Goal: Task Accomplishment & Management: Complete application form

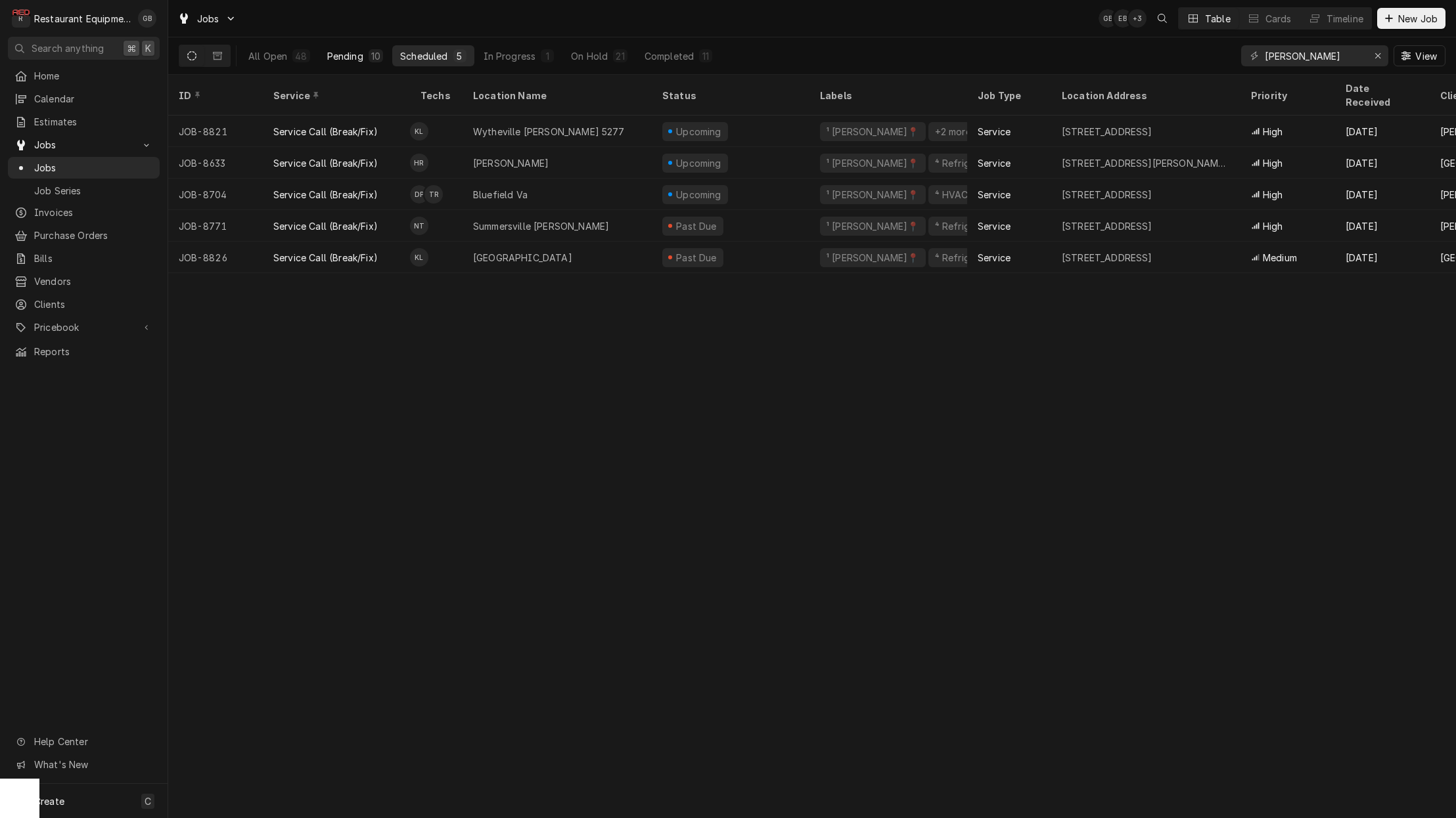
click at [352, 52] on div "Pending" at bounding box center [345, 56] width 36 height 14
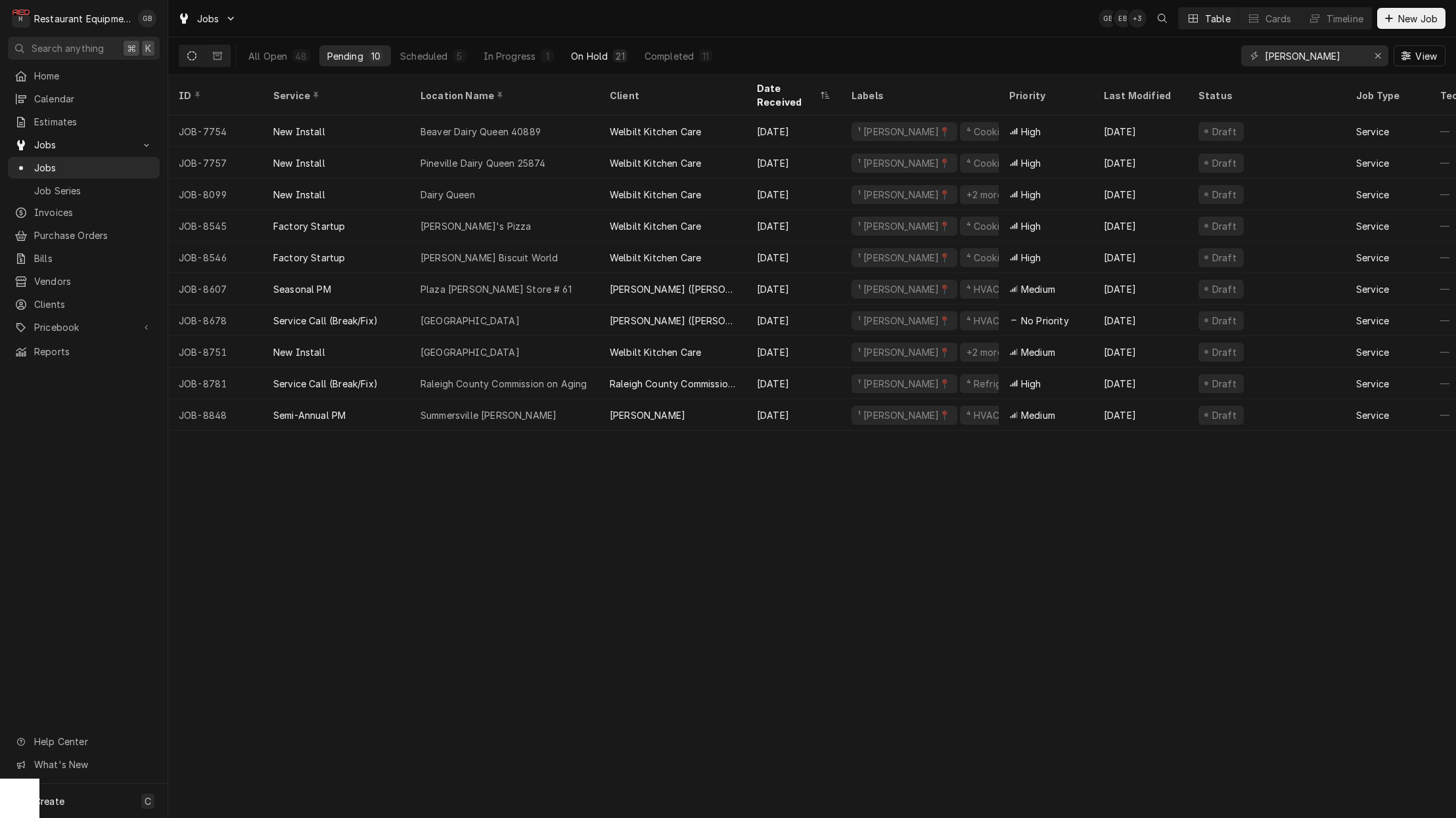
drag, startPoint x: 599, startPoint y: 54, endPoint x: 612, endPoint y: 51, distance: 13.3
click at [612, 52] on button "On Hold 21" at bounding box center [598, 56] width 72 height 21
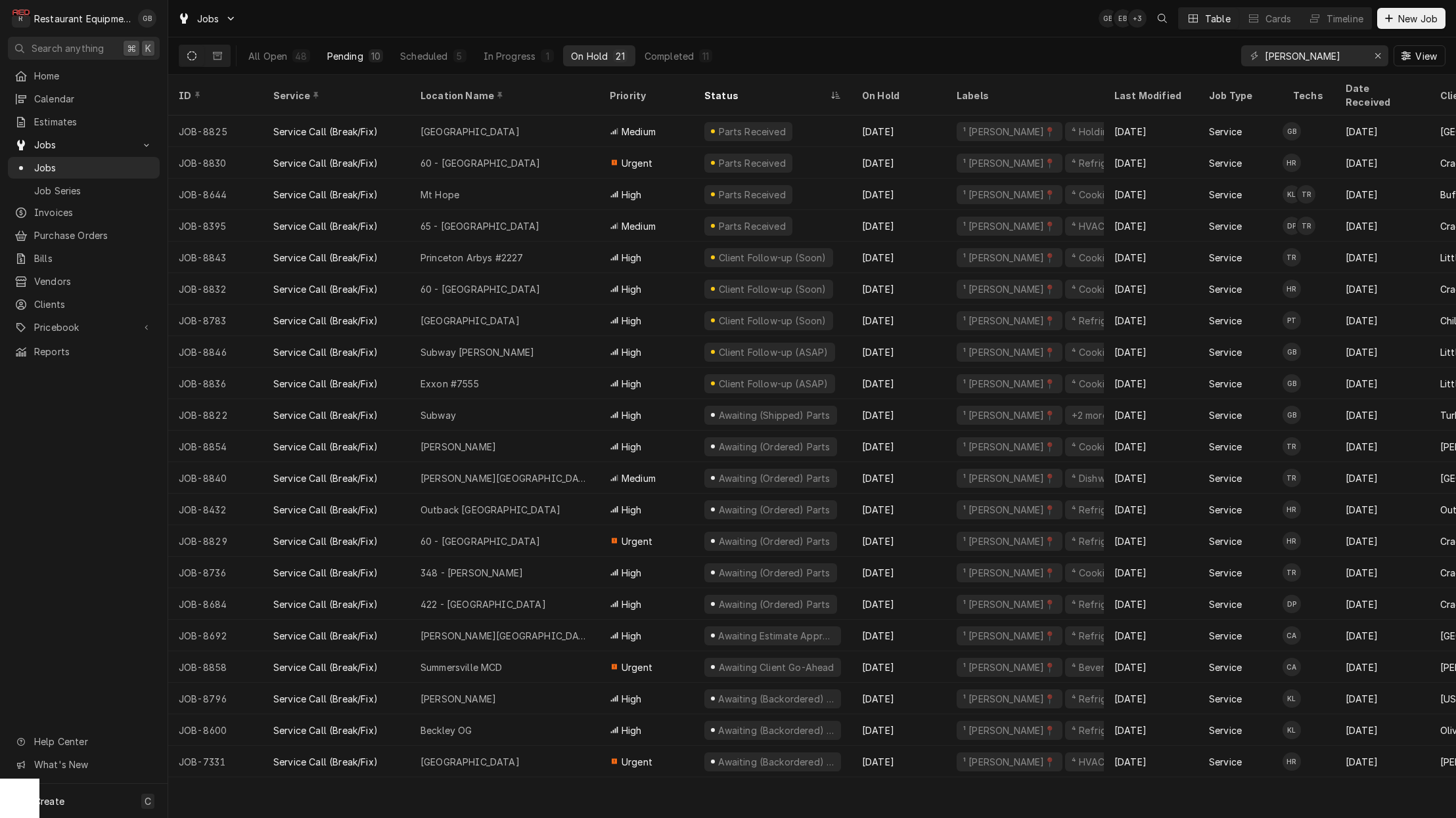
click at [360, 63] on button "Pending 10" at bounding box center [355, 56] width 72 height 21
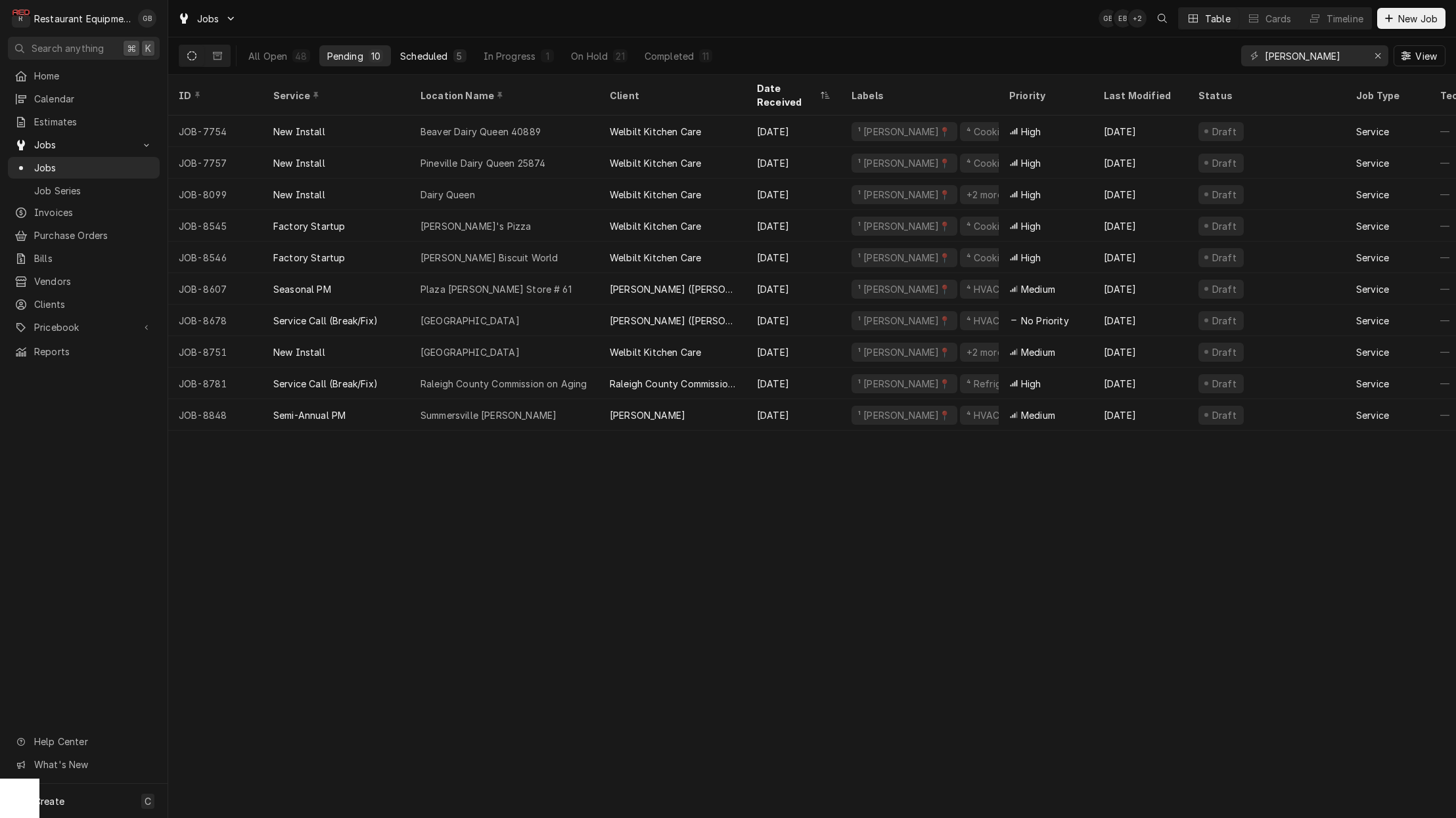
click at [447, 59] on button "Scheduled 5" at bounding box center [433, 56] width 81 height 21
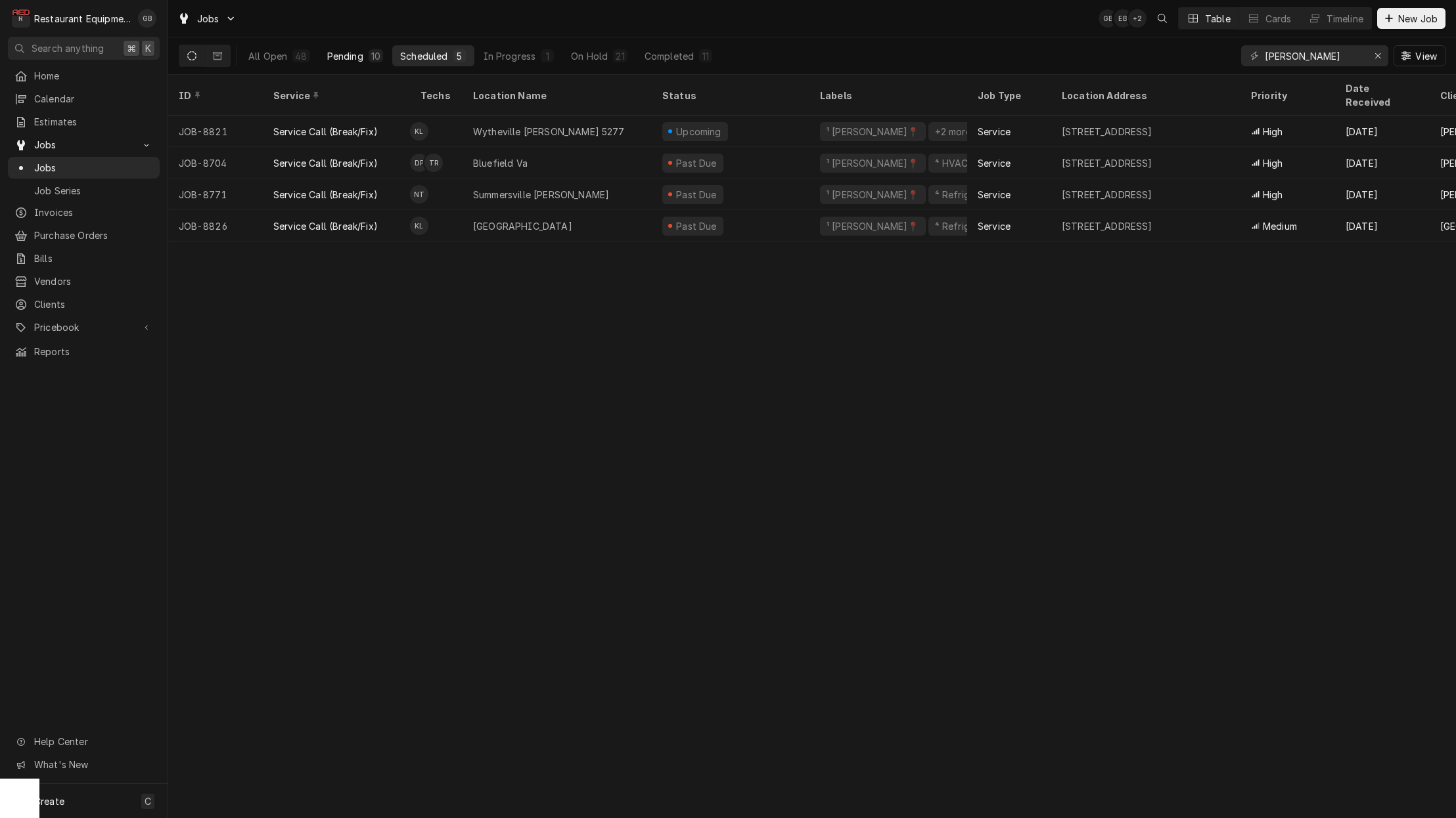
click at [375, 53] on div "10" at bounding box center [375, 56] width 9 height 14
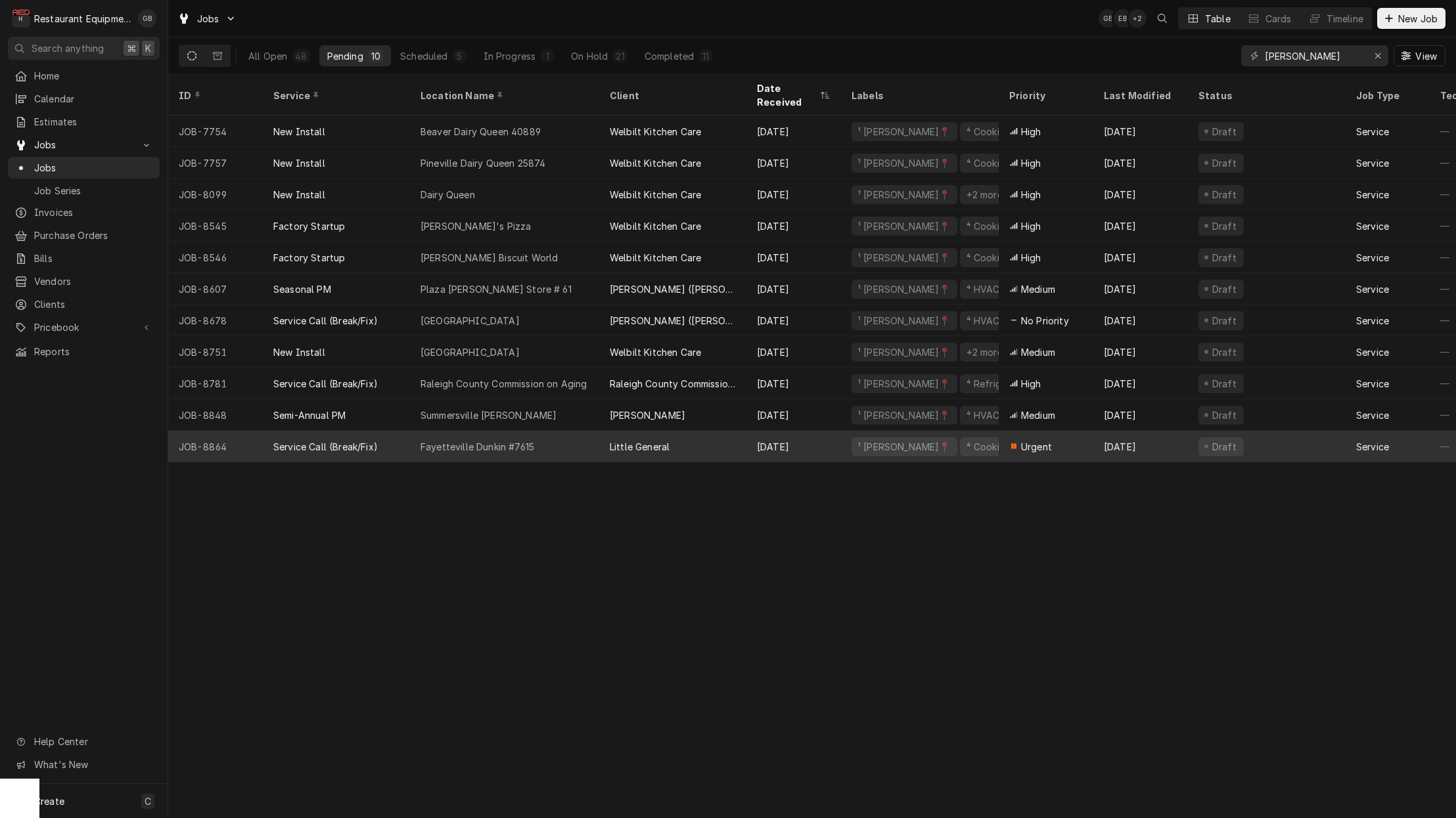
click at [527, 437] on div "Fayetteville Dunkin #7615" at bounding box center [505, 447] width 189 height 32
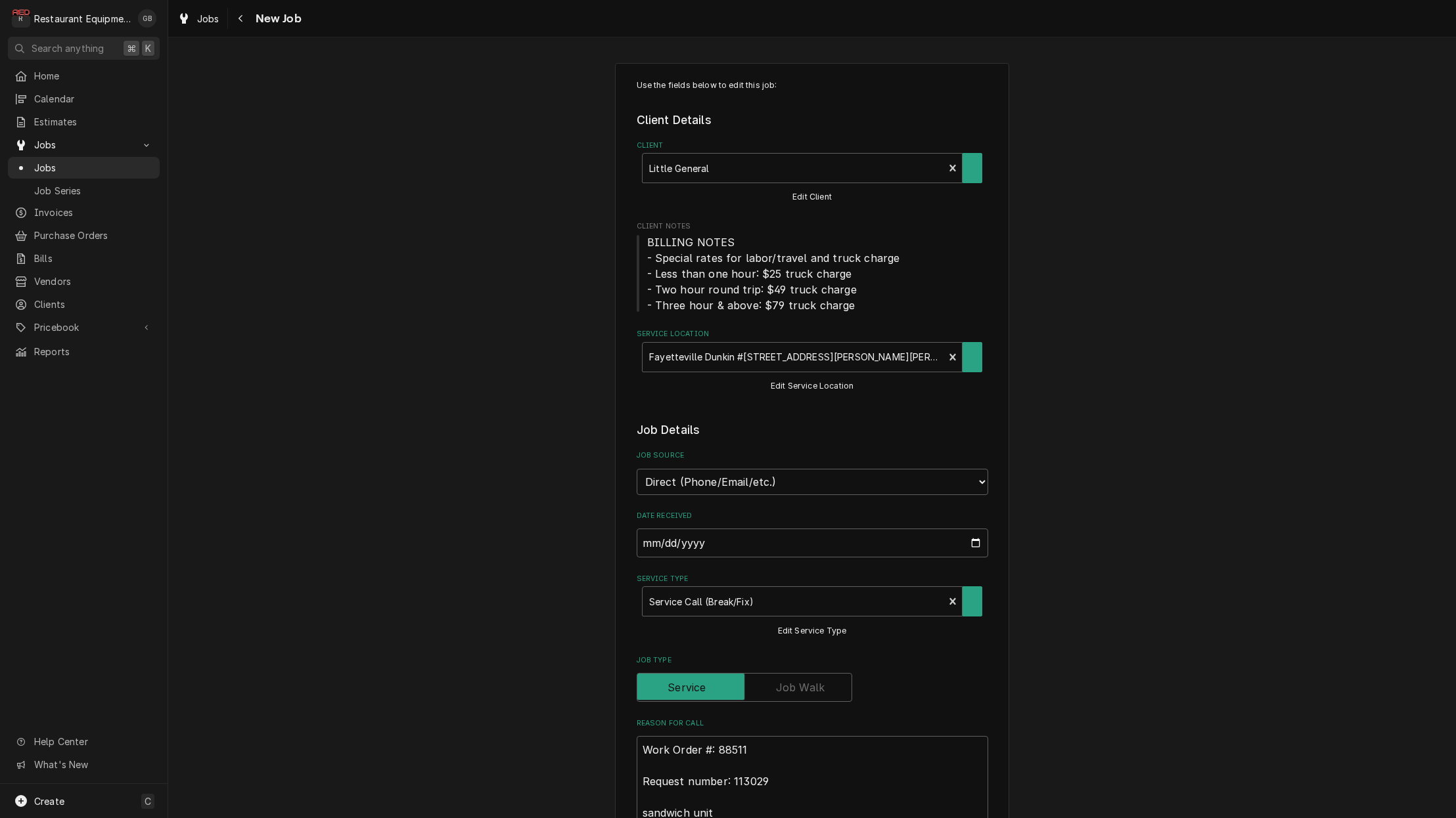
type textarea "x"
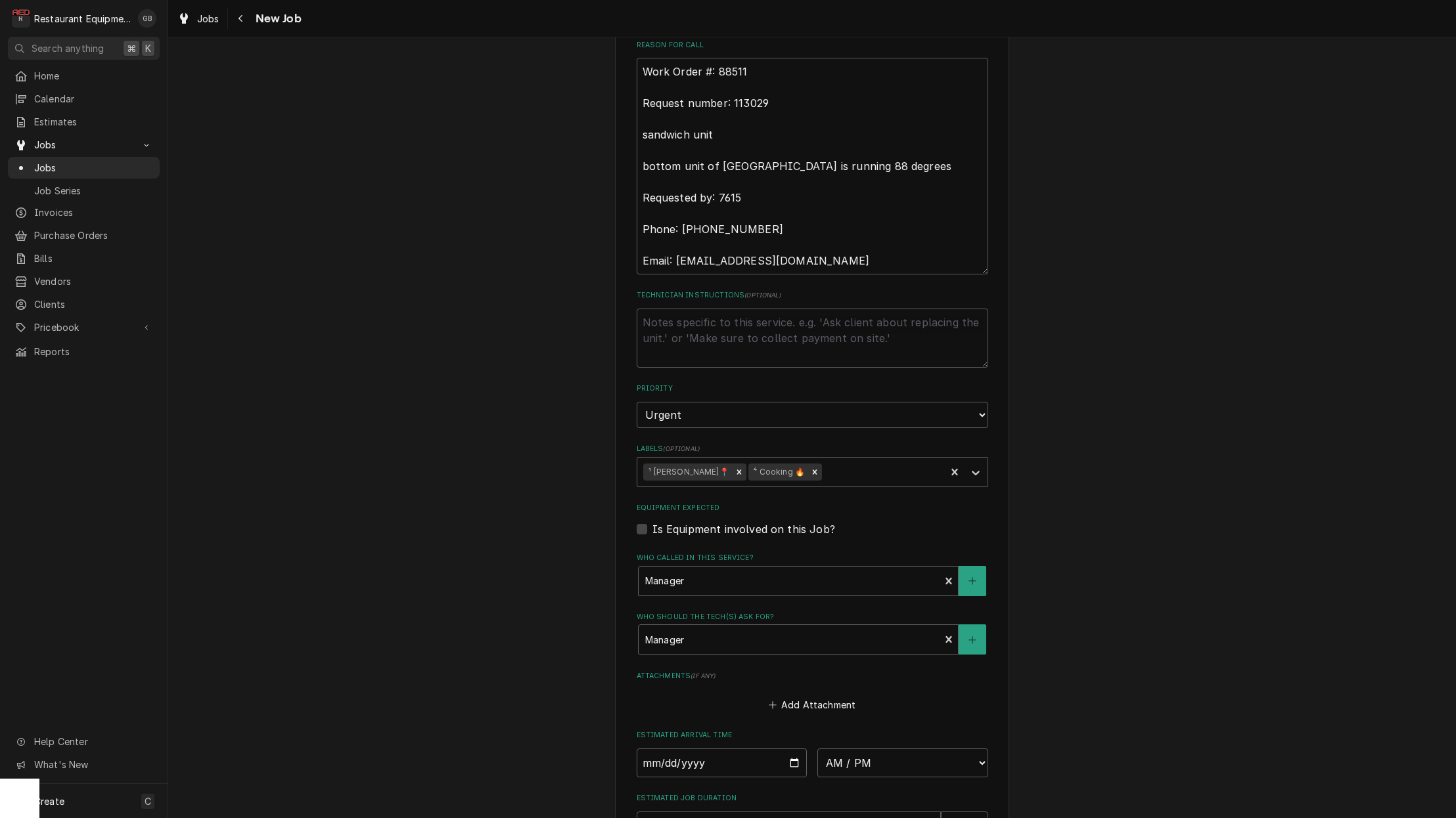
scroll to position [681, 0]
click at [678, 746] on input "Date" at bounding box center [721, 760] width 171 height 29
type input "2025-09-12"
type textarea "x"
select select "09:15:00"
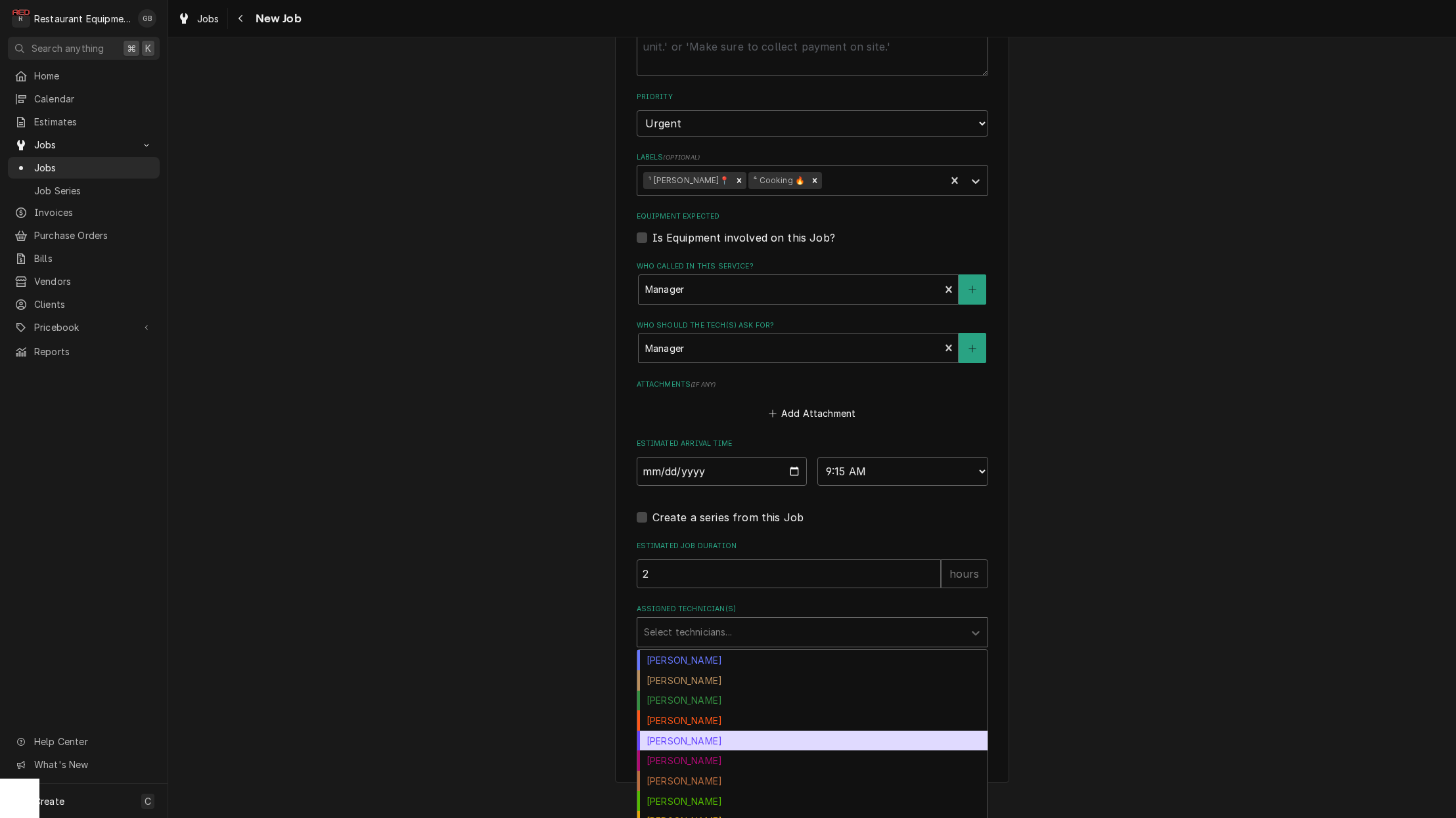
scroll to position [0, 0]
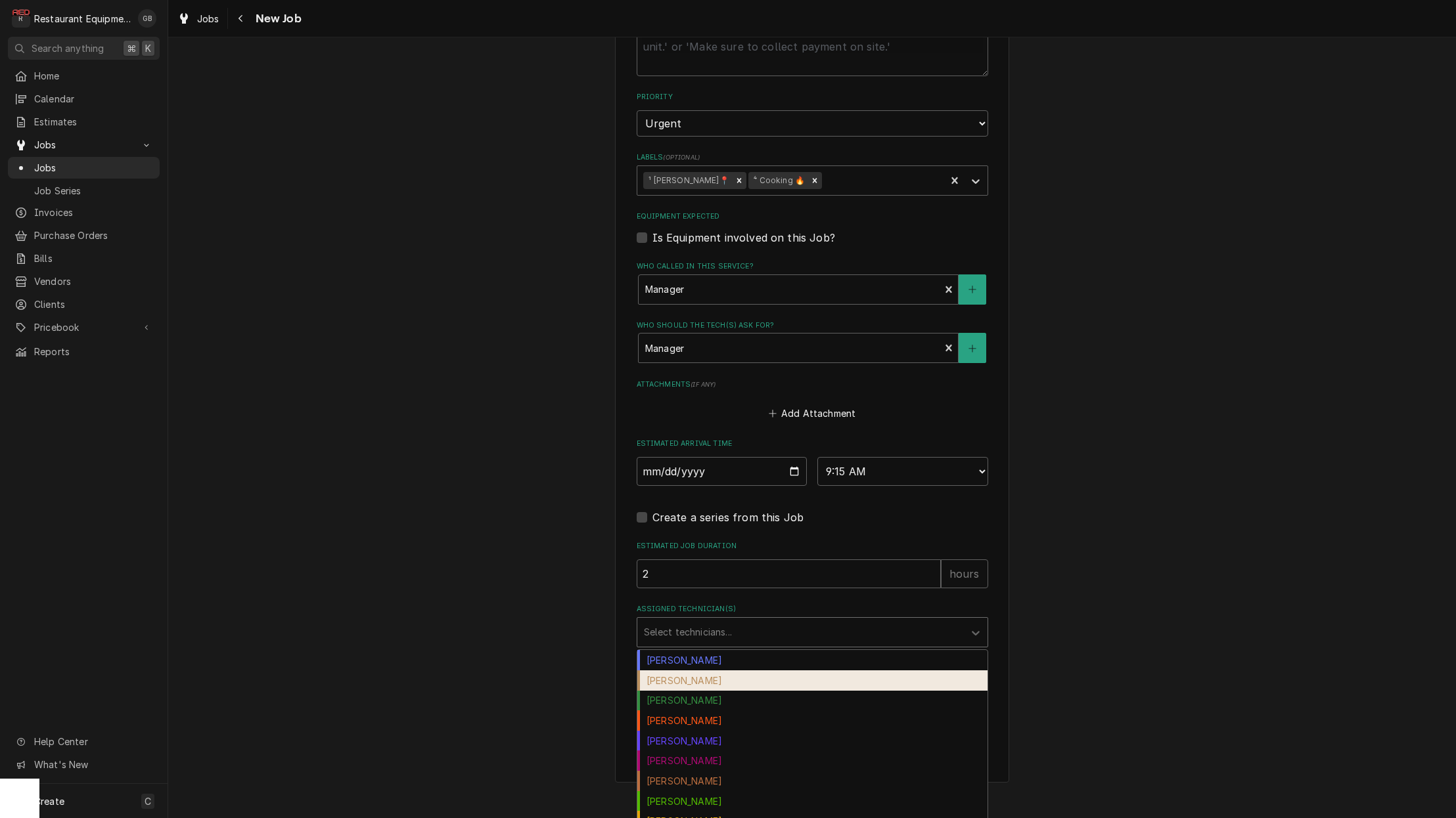
click at [707, 670] on div "Chuck Almond" at bounding box center [812, 680] width 350 height 20
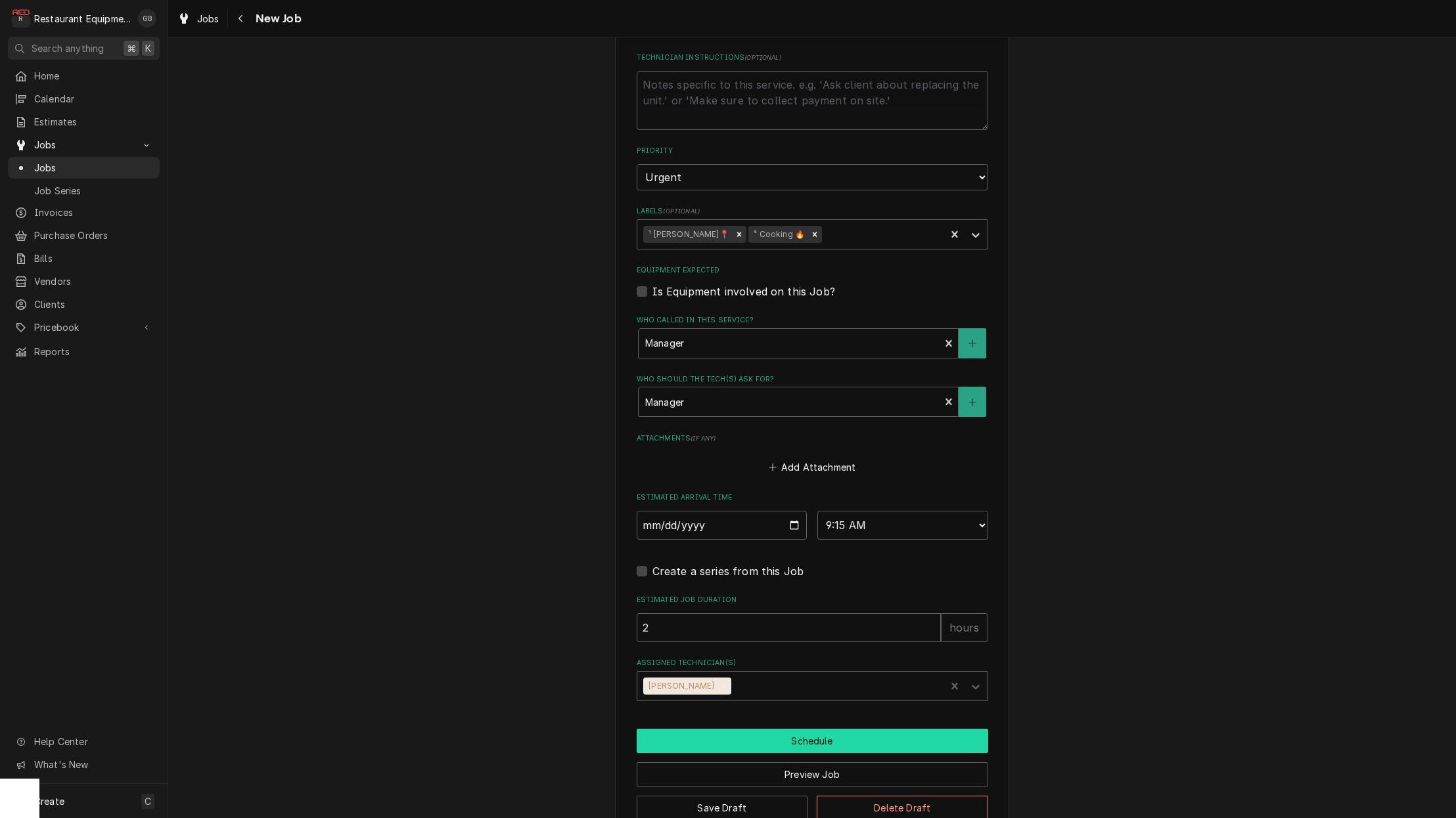
click at [749, 729] on button "Schedule" at bounding box center [812, 741] width 351 height 24
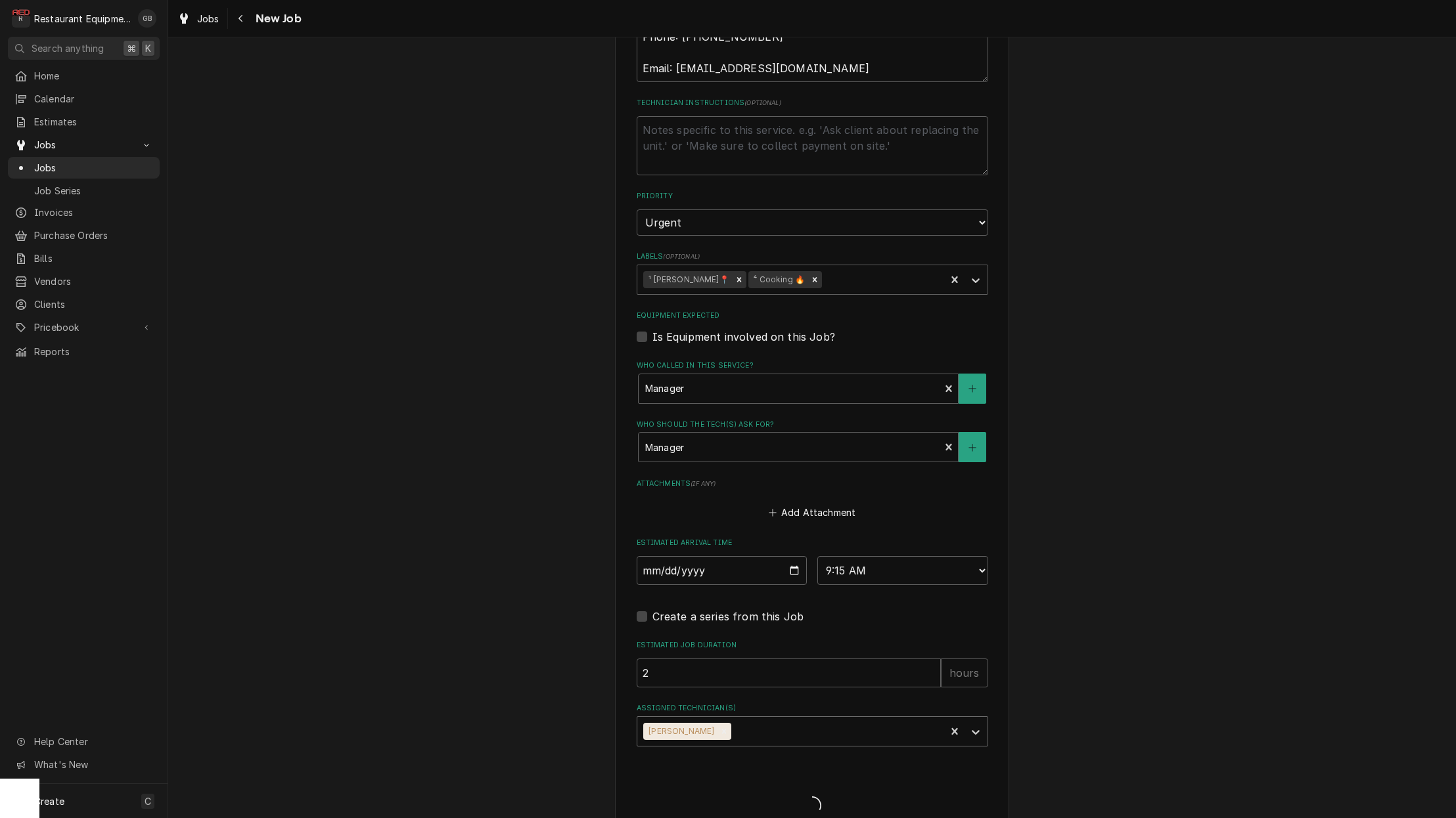
type textarea "x"
